Goal: Check status: Check status

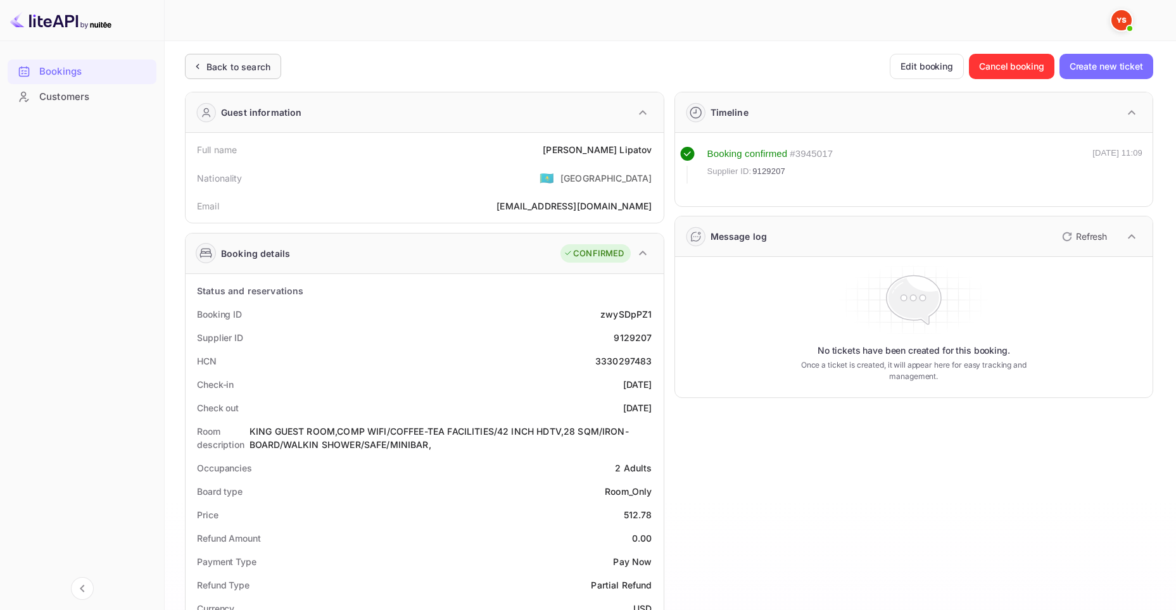
click at [227, 68] on div "Back to search" at bounding box center [238, 66] width 64 height 13
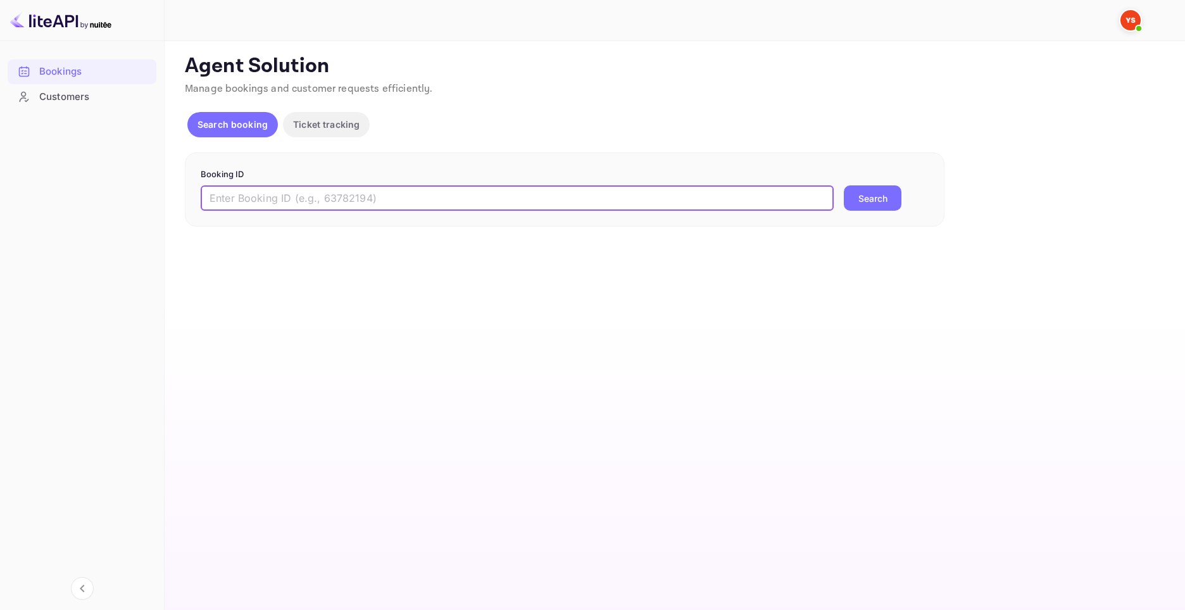
click at [344, 190] on input "text" at bounding box center [517, 198] width 633 height 25
paste input "9129695"
type input "9129695"
click at [881, 198] on button "Search" at bounding box center [873, 198] width 58 height 25
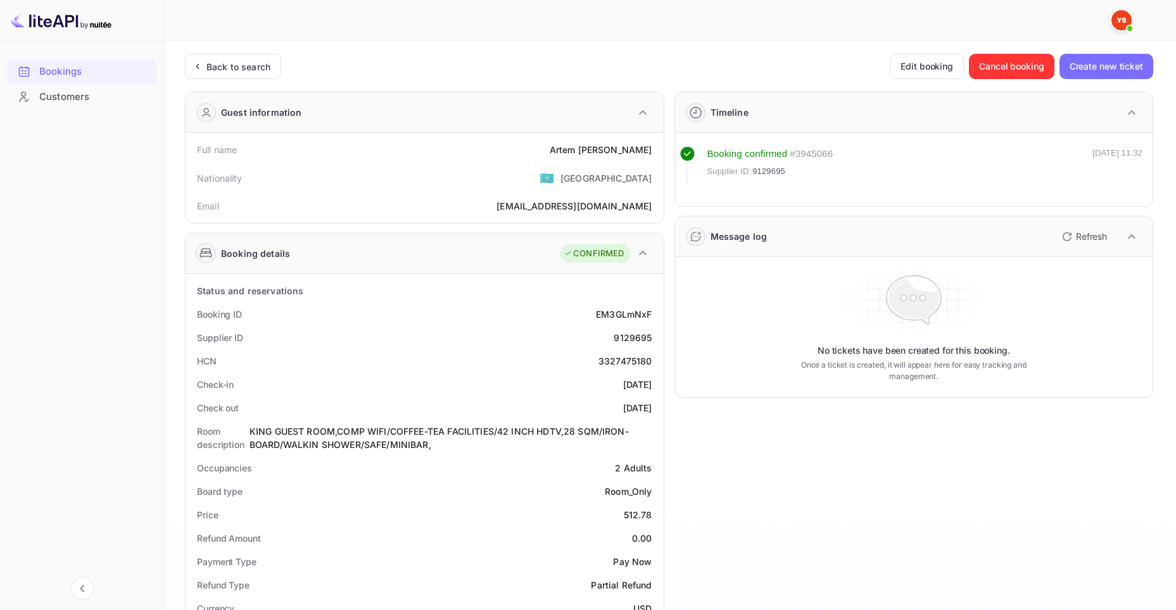
click at [195, 313] on div "Booking ID EM3GLmNxF" at bounding box center [425, 314] width 468 height 23
drag, startPoint x: 196, startPoint y: 335, endPoint x: 262, endPoint y: 336, distance: 65.9
click at [262, 336] on div "Supplier ID 9129695" at bounding box center [425, 337] width 468 height 23
copy div "Supplier ID"
drag, startPoint x: 612, startPoint y: 334, endPoint x: 655, endPoint y: 337, distance: 43.1
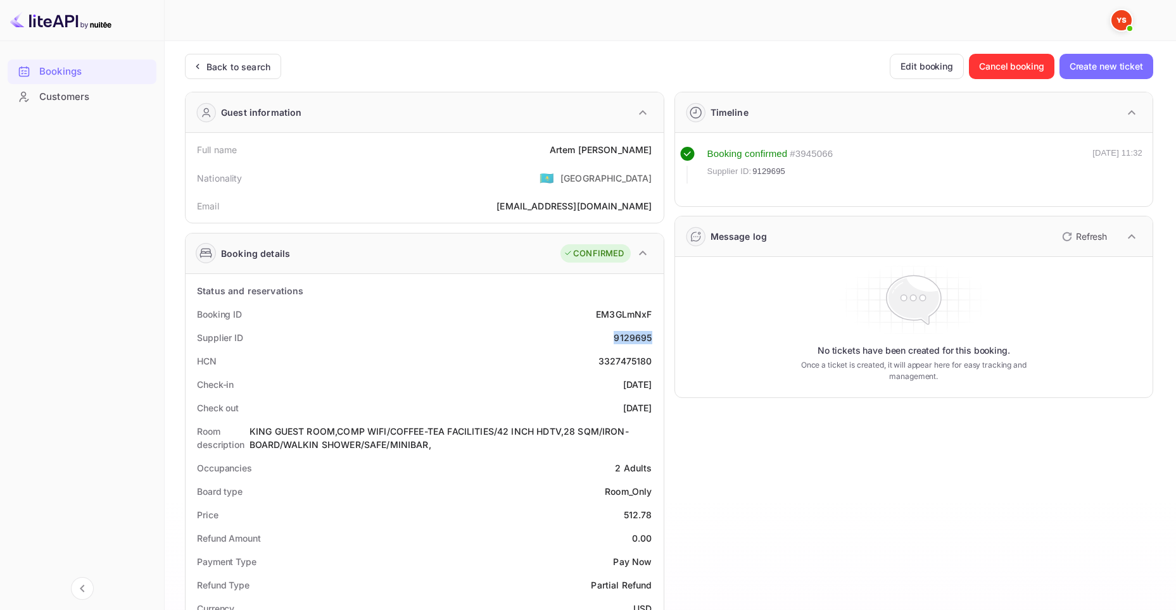
click at [655, 337] on div "Supplier ID 9129695" at bounding box center [425, 337] width 468 height 23
copy div "9129695"
drag, startPoint x: 198, startPoint y: 313, endPoint x: 246, endPoint y: 311, distance: 48.2
click at [246, 311] on div "Booking ID EM3GLmNxF" at bounding box center [425, 314] width 468 height 23
copy div "Booking ID"
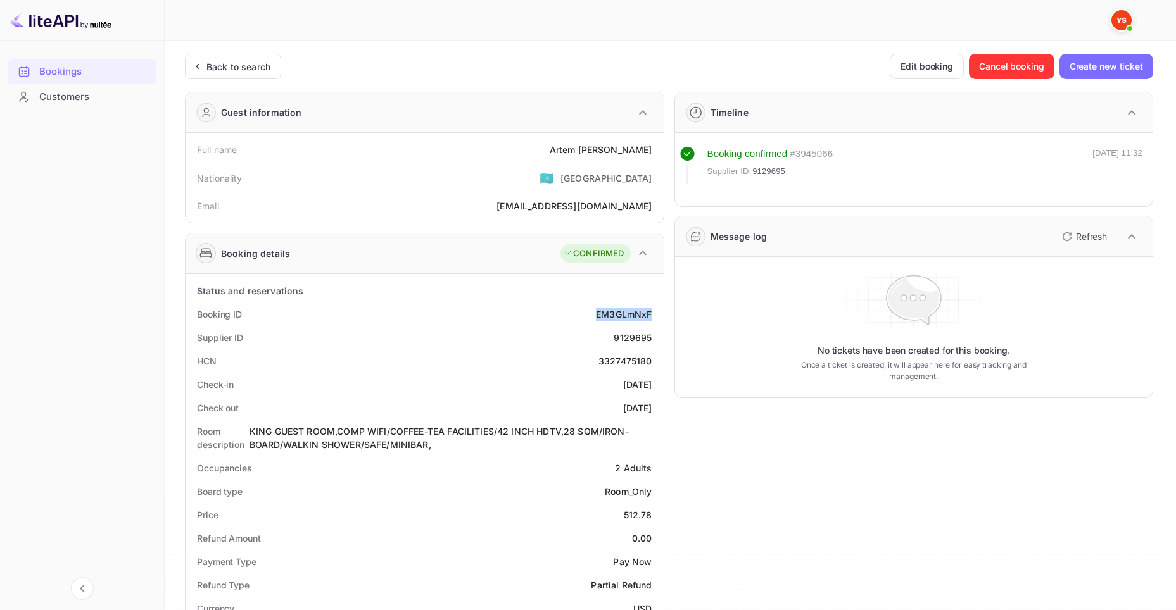
drag, startPoint x: 590, startPoint y: 310, endPoint x: 652, endPoint y: 310, distance: 62.1
click at [652, 310] on div "Booking ID EM3GLmNxF" at bounding box center [425, 314] width 468 height 23
copy div "EM3GLmNxF"
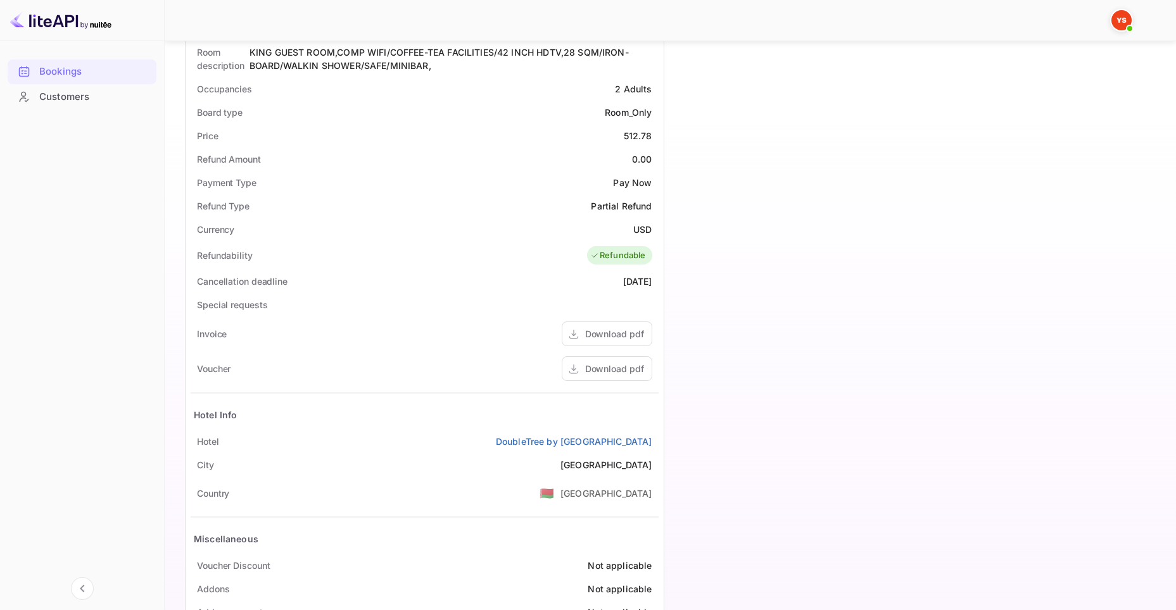
scroll to position [380, 0]
drag, startPoint x: 187, startPoint y: 443, endPoint x: 229, endPoint y: 436, distance: 42.4
click at [229, 436] on div "Status and reservations Booking ID EM3GLmNxF Supplier ID 9129695 HCN 3327475180…" at bounding box center [425, 261] width 478 height 735
copy div "Hotel"
drag, startPoint x: 495, startPoint y: 441, endPoint x: 652, endPoint y: 435, distance: 157.2
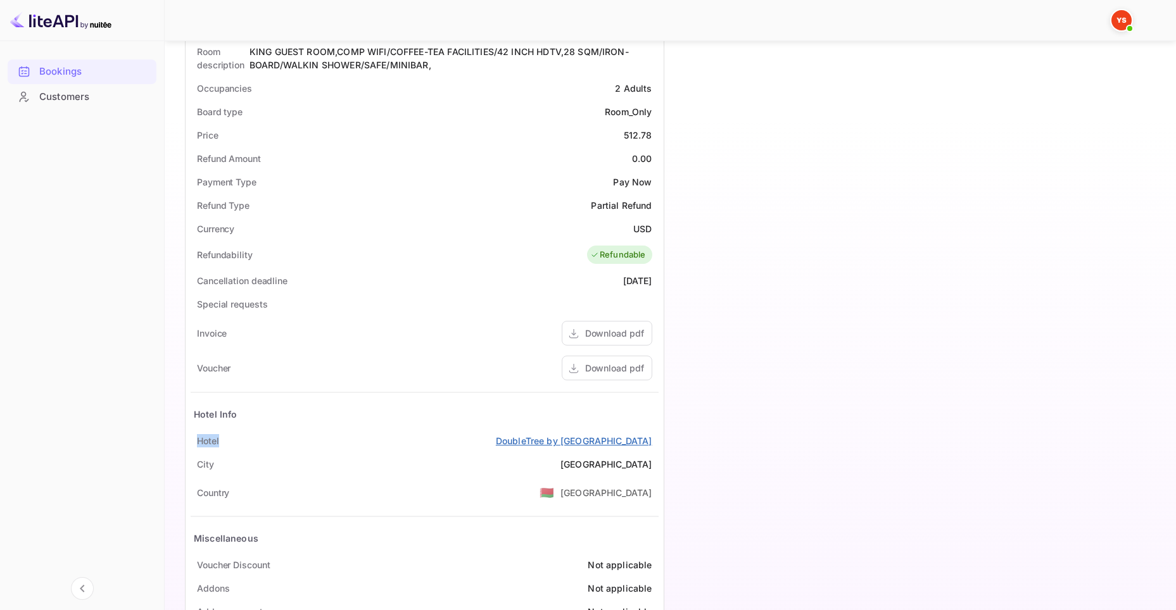
click at [652, 435] on div "Hotel DoubleTree by [GEOGRAPHIC_DATA]" at bounding box center [425, 440] width 468 height 23
copy link "DoubleTree by [GEOGRAPHIC_DATA]"
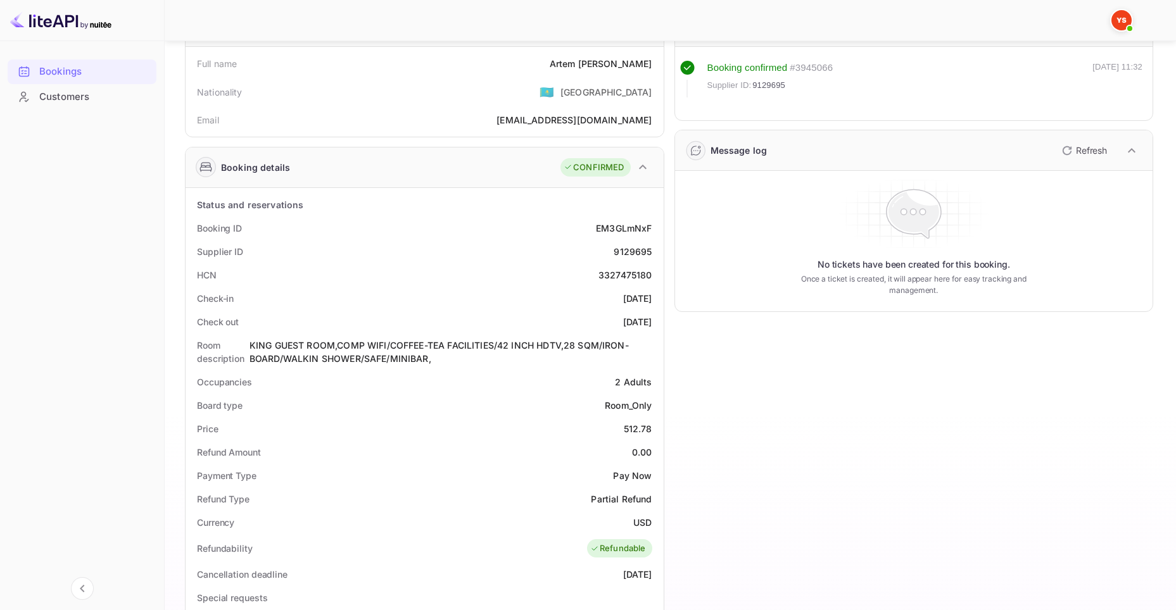
scroll to position [85, 0]
drag, startPoint x: 196, startPoint y: 65, endPoint x: 236, endPoint y: 62, distance: 40.0
click at [236, 62] on div "Full name [PERSON_NAME]" at bounding box center [425, 64] width 468 height 23
copy div "Full name"
drag, startPoint x: 569, startPoint y: 62, endPoint x: 653, endPoint y: 54, distance: 85.2
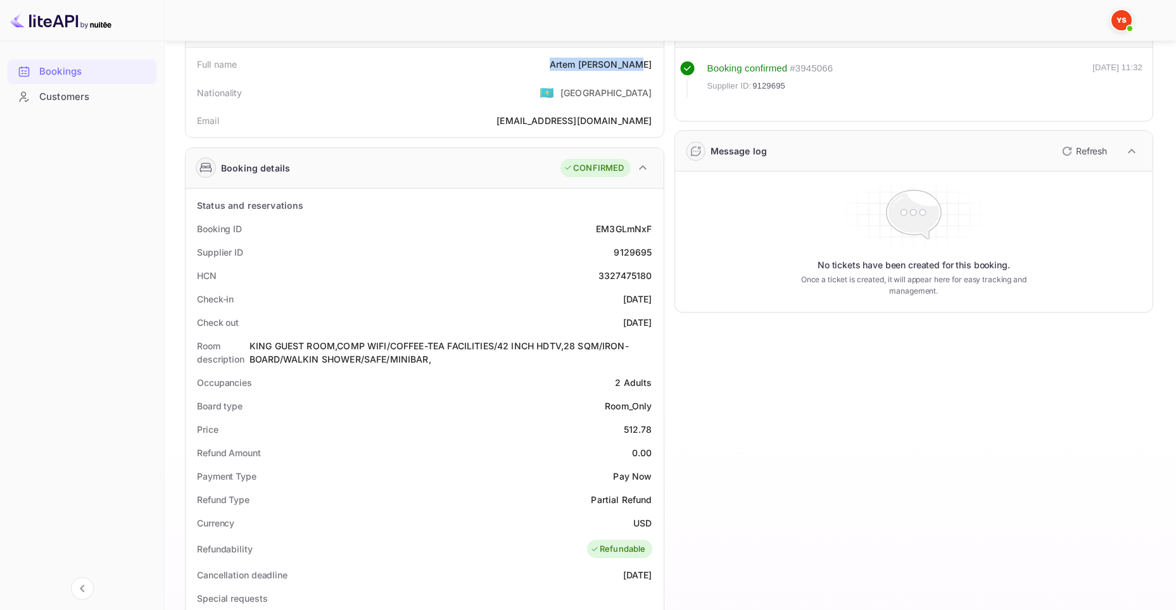
click at [653, 54] on div "Full name [PERSON_NAME]" at bounding box center [425, 64] width 468 height 23
copy div "[PERSON_NAME]"
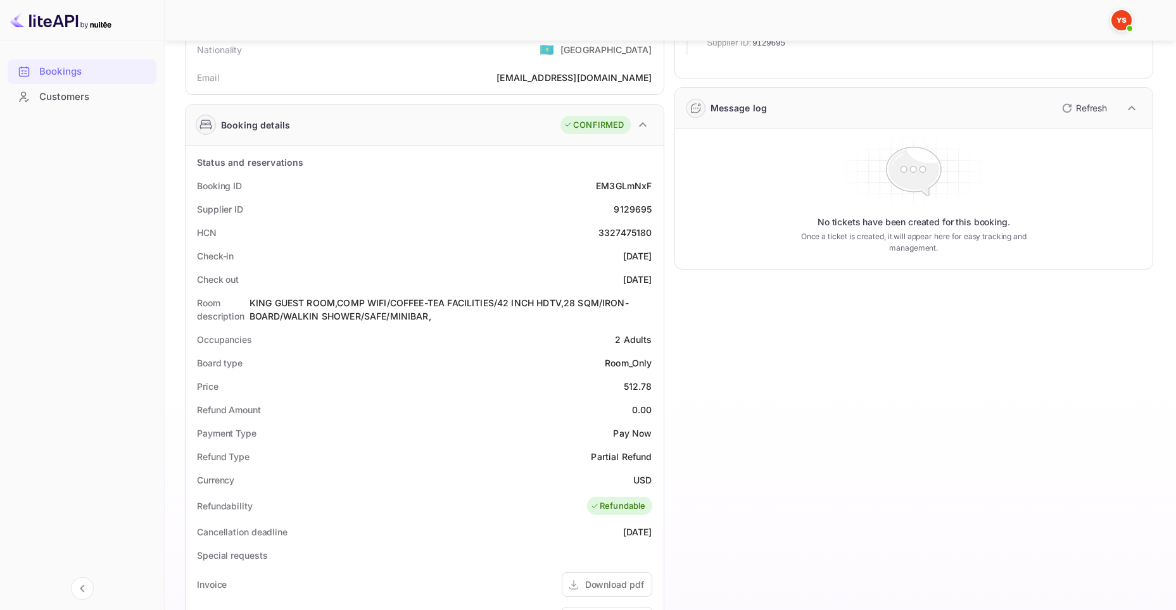
scroll to position [127, 0]
drag, startPoint x: 196, startPoint y: 256, endPoint x: 234, endPoint y: 257, distance: 38.0
click at [234, 257] on div "Check-in [DATE]" at bounding box center [425, 257] width 468 height 23
copy div "Check-in"
drag, startPoint x: 597, startPoint y: 255, endPoint x: 662, endPoint y: 252, distance: 64.7
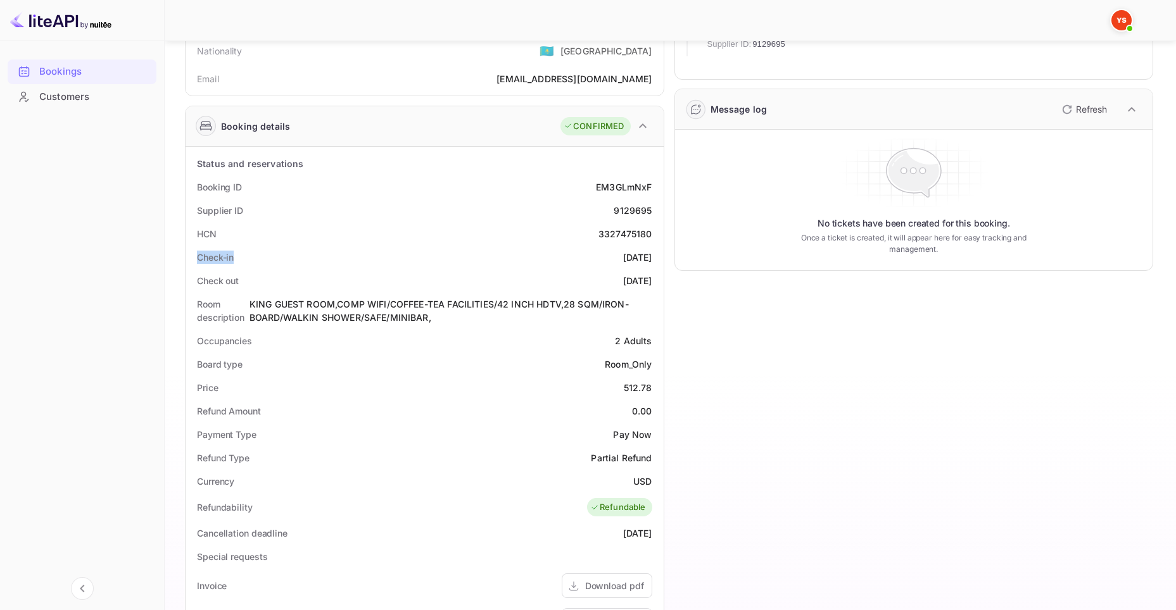
click at [662, 252] on div "Status and reservations Booking ID EM3GLmNxF Supplier ID 9129695 HCN 3327475180…" at bounding box center [425, 514] width 478 height 735
copy div "[DATE]"
drag, startPoint x: 192, startPoint y: 281, endPoint x: 244, endPoint y: 280, distance: 52.6
click at [244, 280] on div "Check out [DATE]" at bounding box center [425, 280] width 468 height 23
drag, startPoint x: 600, startPoint y: 277, endPoint x: 653, endPoint y: 274, distance: 53.2
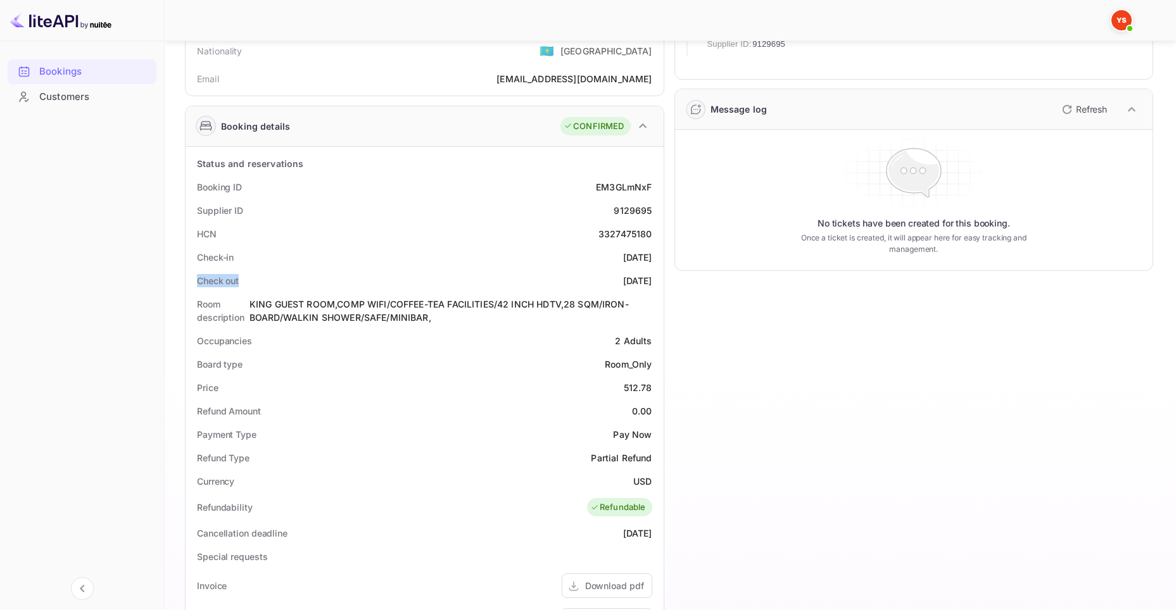
click at [653, 274] on div "Check out [DATE]" at bounding box center [425, 280] width 468 height 23
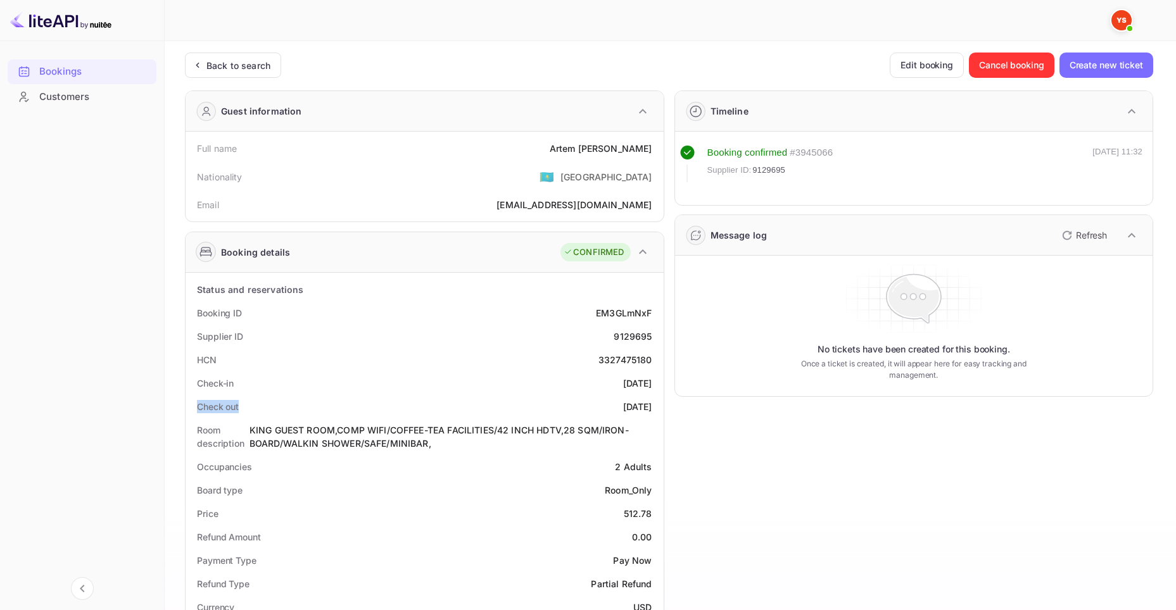
scroll to position [0, 0]
click at [240, 69] on div "Back to search" at bounding box center [238, 66] width 64 height 13
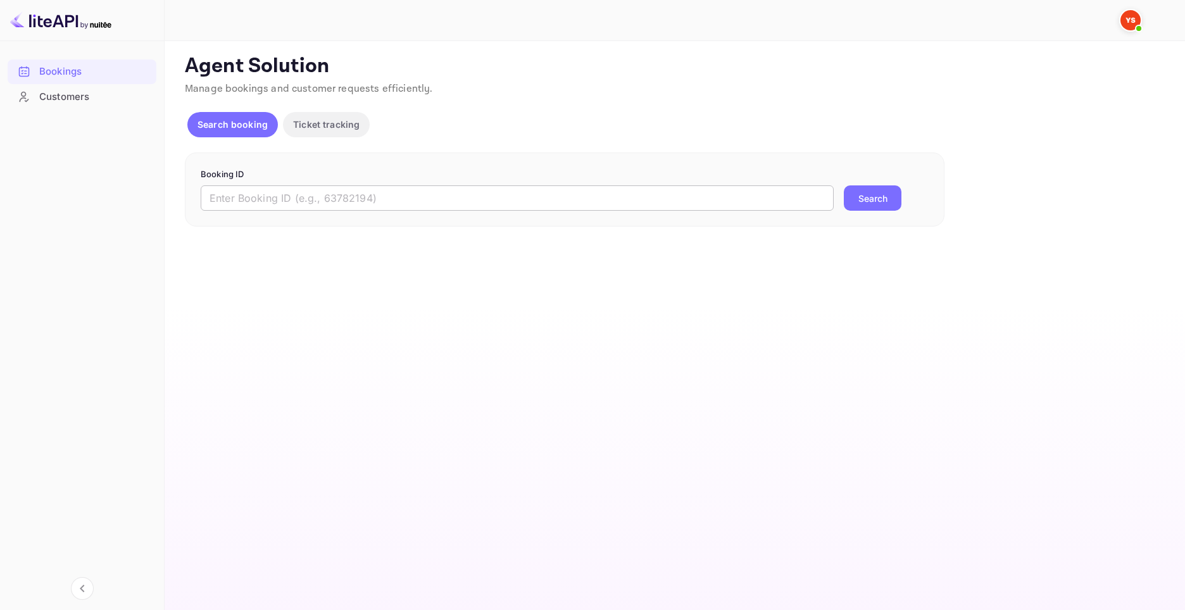
click at [232, 194] on input "text" at bounding box center [517, 198] width 633 height 25
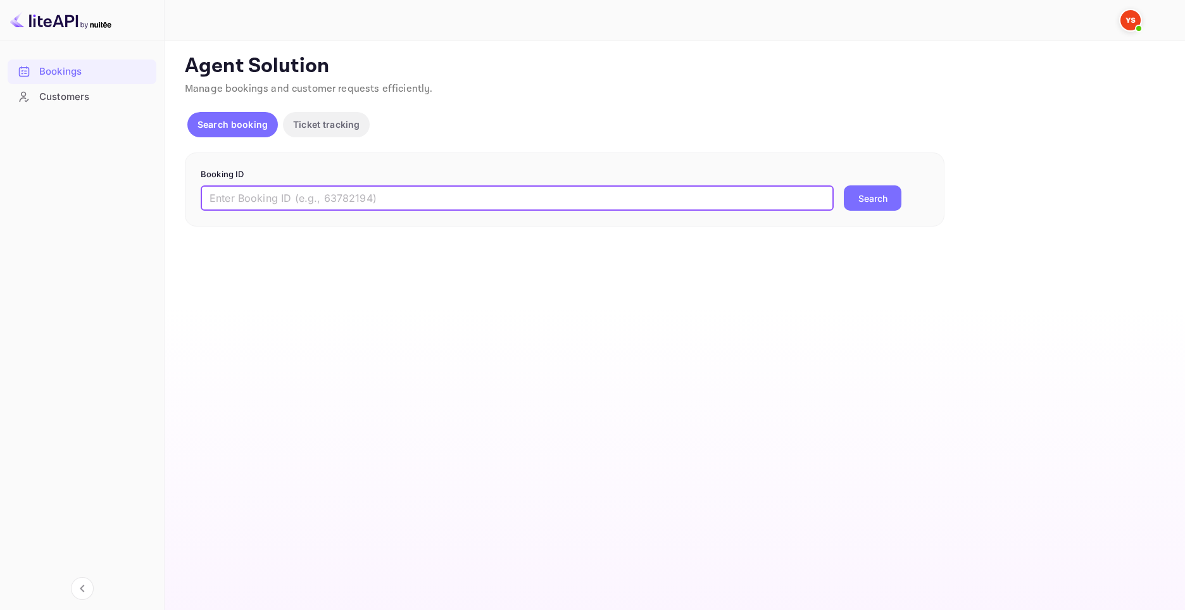
paste input "9129207"
type input "9129207"
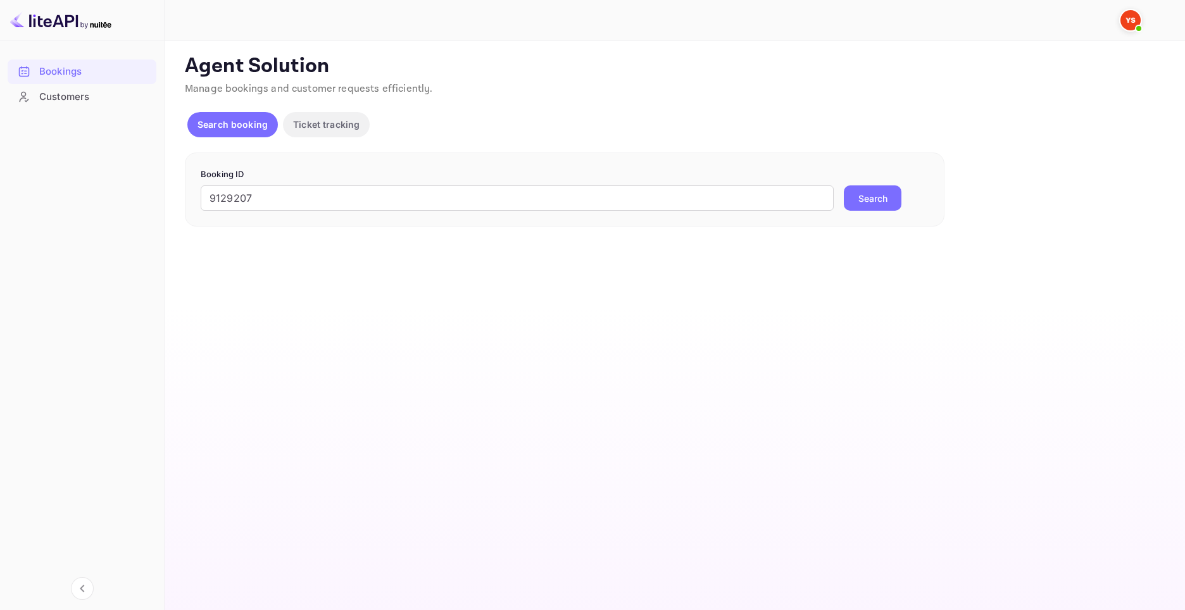
click at [869, 200] on button "Search" at bounding box center [873, 198] width 58 height 25
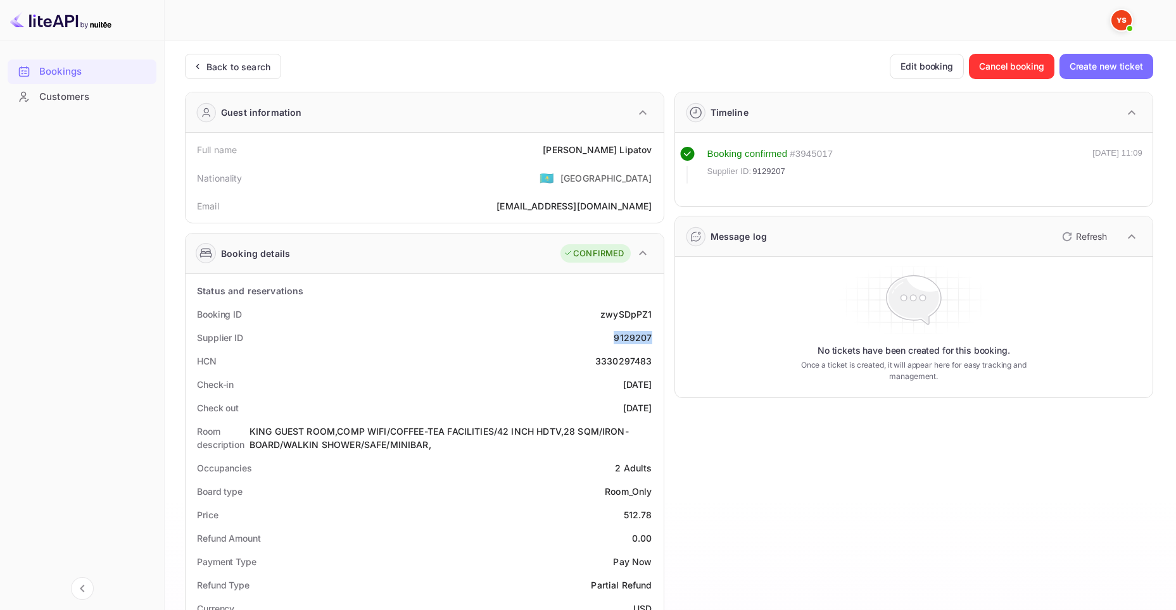
drag, startPoint x: 607, startPoint y: 338, endPoint x: 653, endPoint y: 337, distance: 45.6
click at [653, 337] on div "Supplier ID 9129207" at bounding box center [425, 337] width 468 height 23
drag, startPoint x: 593, startPoint y: 317, endPoint x: 652, endPoint y: 312, distance: 58.5
click at [652, 312] on div "Booking ID zwySDpPZ1" at bounding box center [425, 314] width 468 height 23
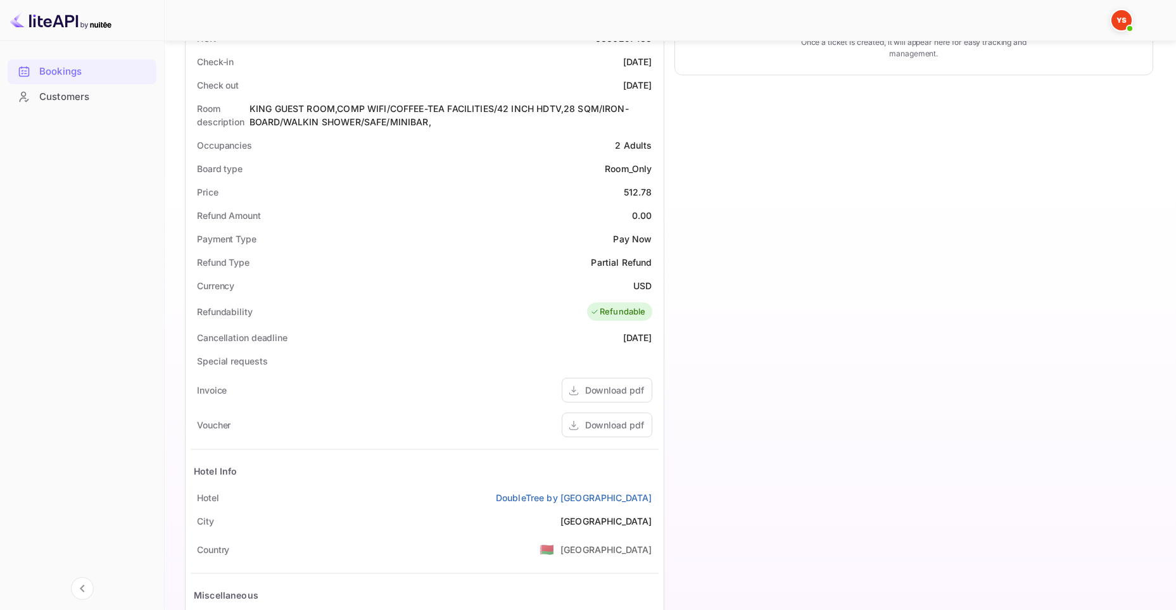
scroll to position [338, 0]
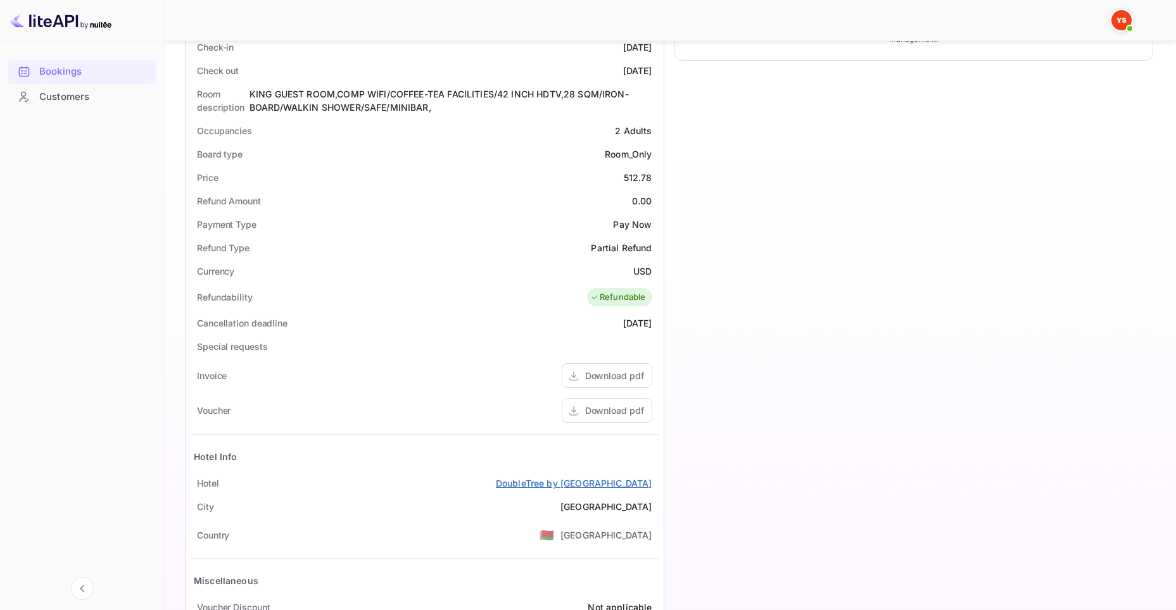
drag, startPoint x: 654, startPoint y: 485, endPoint x: 510, endPoint y: 484, distance: 143.7
click at [510, 484] on div "Hotel DoubleTree by [GEOGRAPHIC_DATA]" at bounding box center [425, 483] width 468 height 23
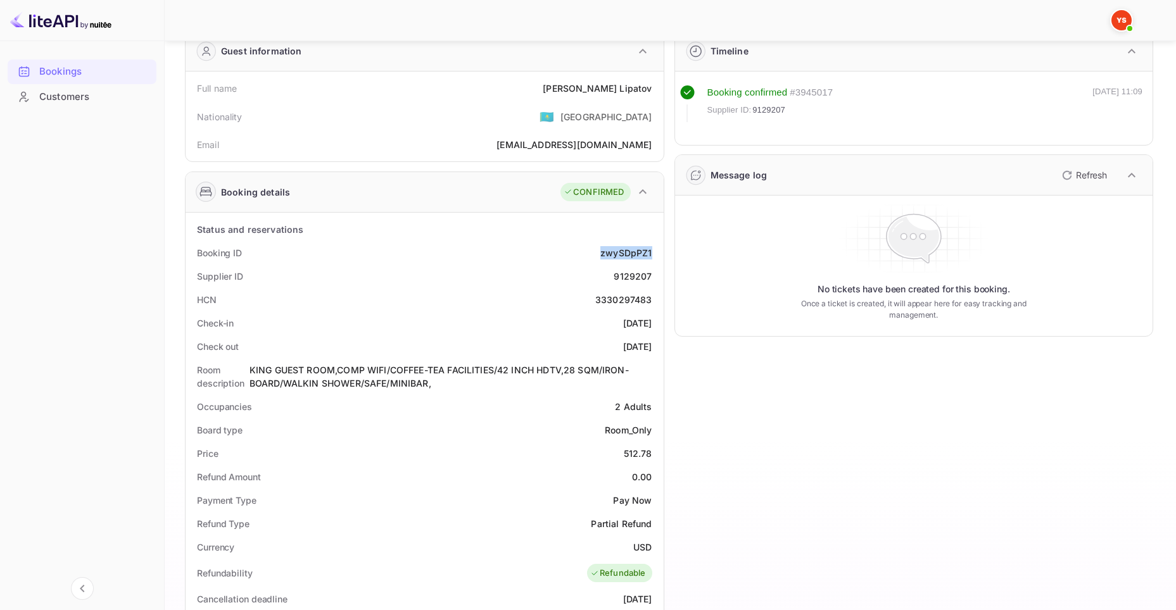
scroll to position [42, 0]
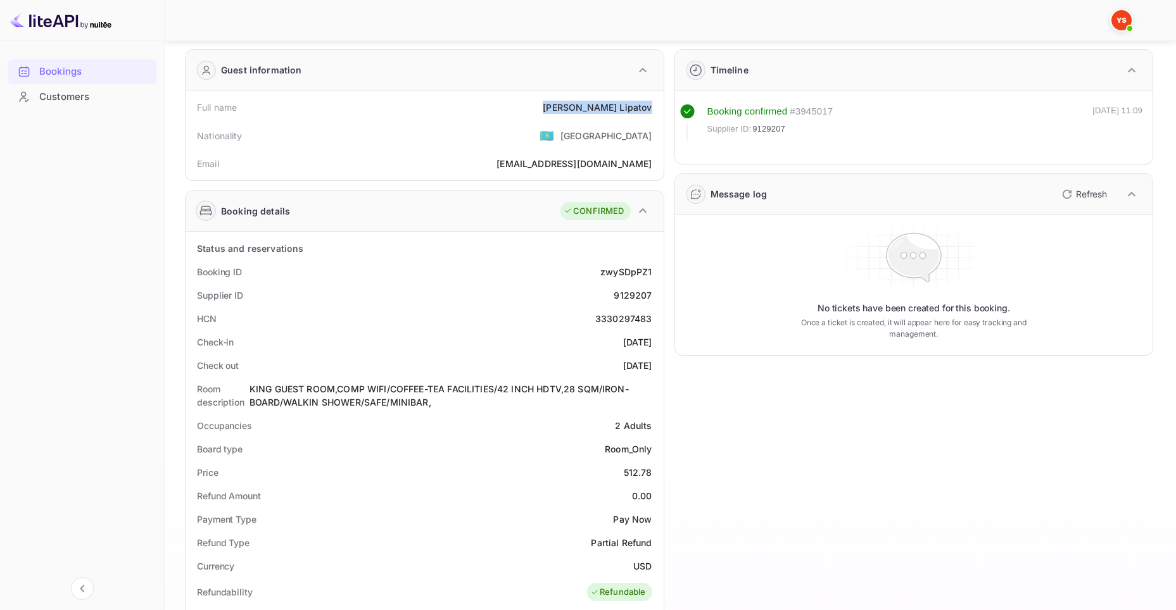
drag, startPoint x: 574, startPoint y: 103, endPoint x: 653, endPoint y: 107, distance: 78.6
click at [653, 107] on div "Full name [PERSON_NAME]" at bounding box center [425, 107] width 468 height 23
drag, startPoint x: 597, startPoint y: 336, endPoint x: 652, endPoint y: 337, distance: 55.1
click at [652, 337] on div "Check-in [DATE]" at bounding box center [425, 342] width 468 height 23
drag, startPoint x: 603, startPoint y: 366, endPoint x: 653, endPoint y: 363, distance: 50.1
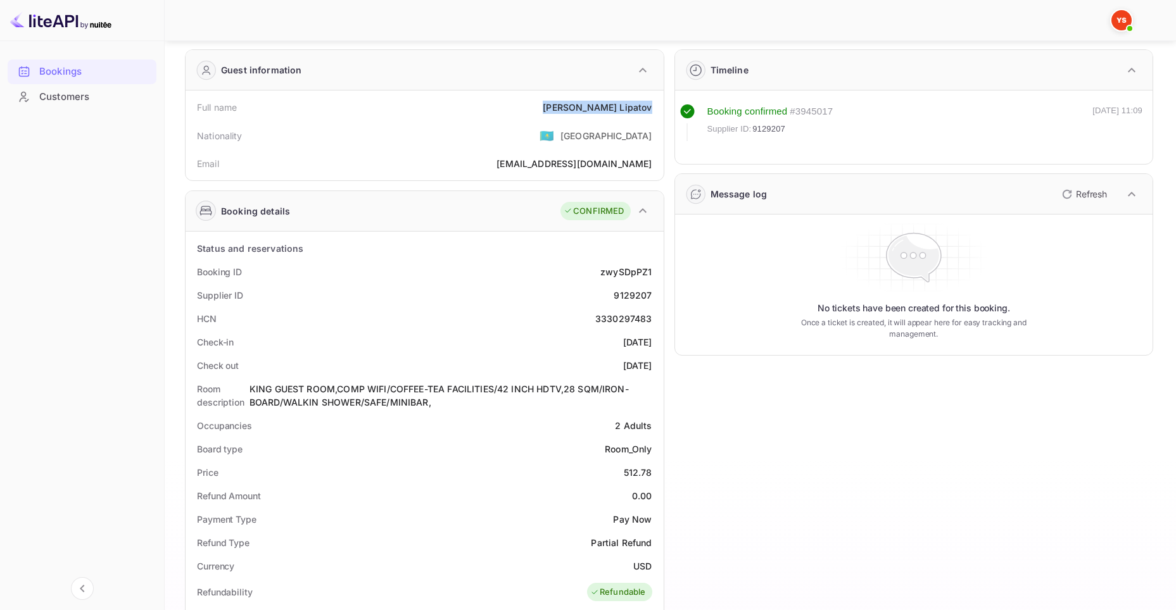
click at [653, 363] on div "Check out [DATE]" at bounding box center [425, 365] width 468 height 23
